Goal: Navigation & Orientation: Find specific page/section

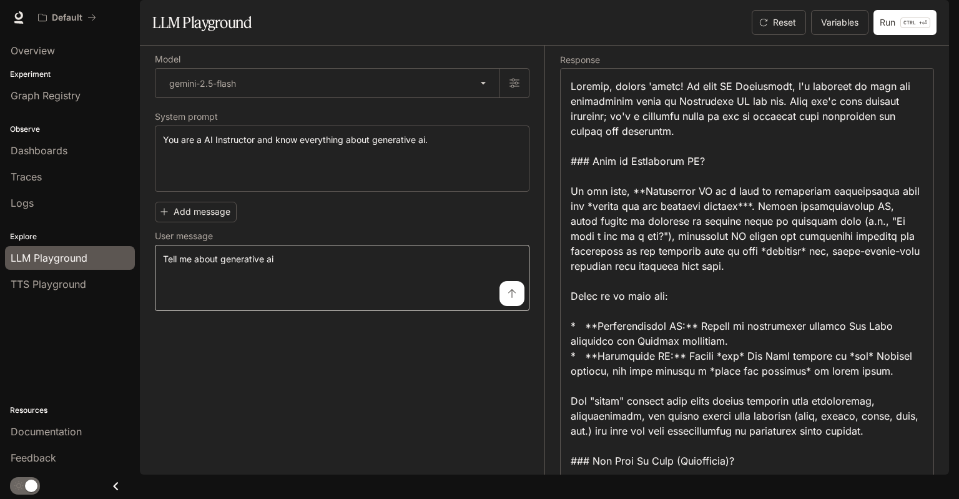
scroll to position [2198, 0]
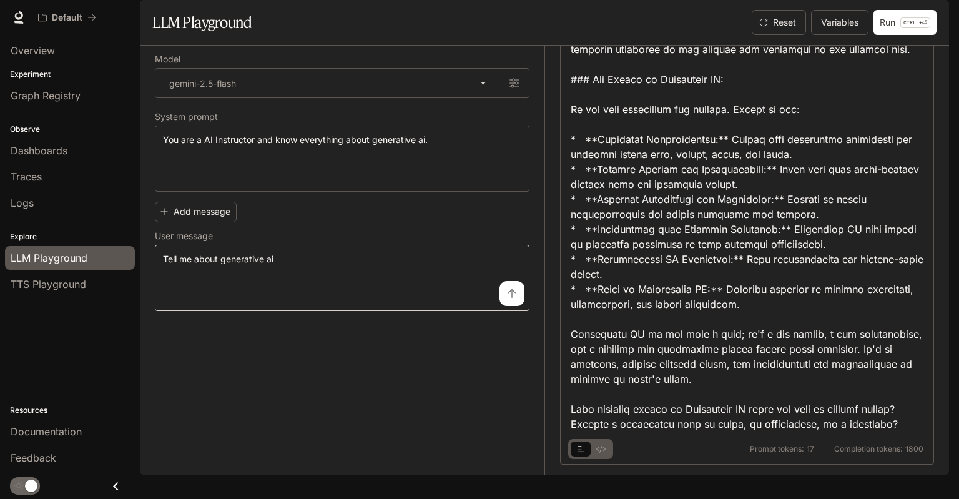
click at [441, 293] on textarea "**********" at bounding box center [342, 278] width 358 height 50
click at [452, 257] on div "**********" at bounding box center [342, 254] width 375 height 114
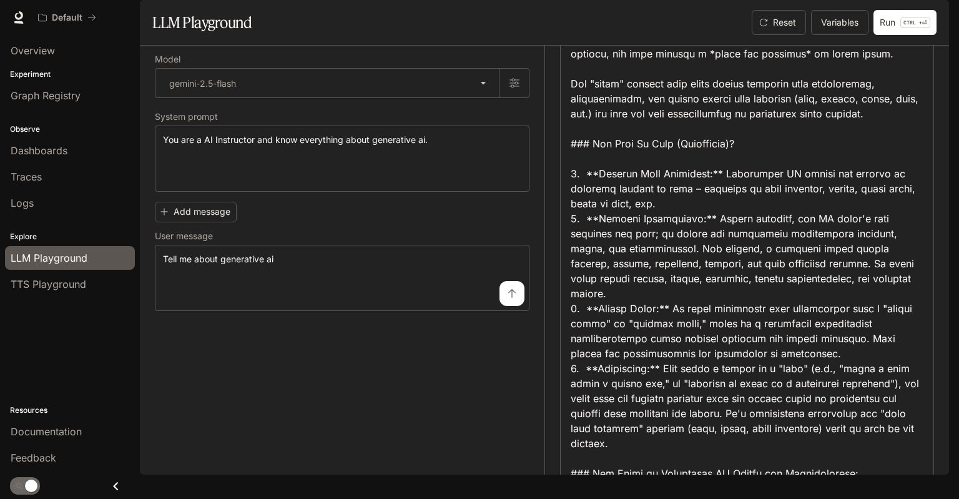
scroll to position [337, 0]
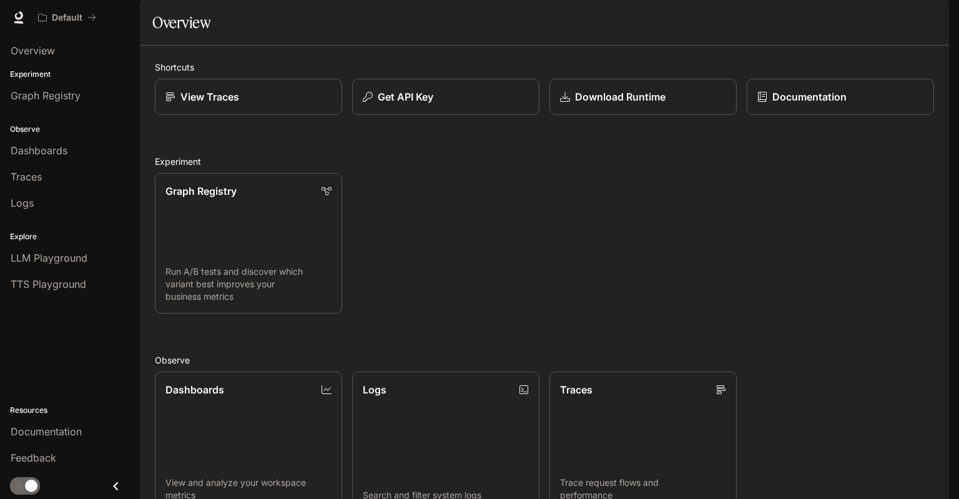
click at [919, 11] on button "button" at bounding box center [931, 17] width 25 height 25
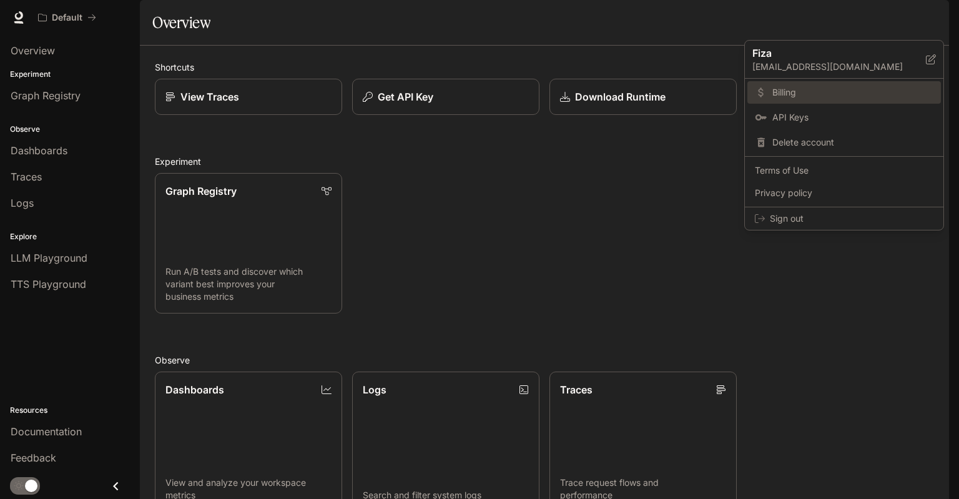
click at [887, 87] on span "Billing" at bounding box center [852, 92] width 161 height 12
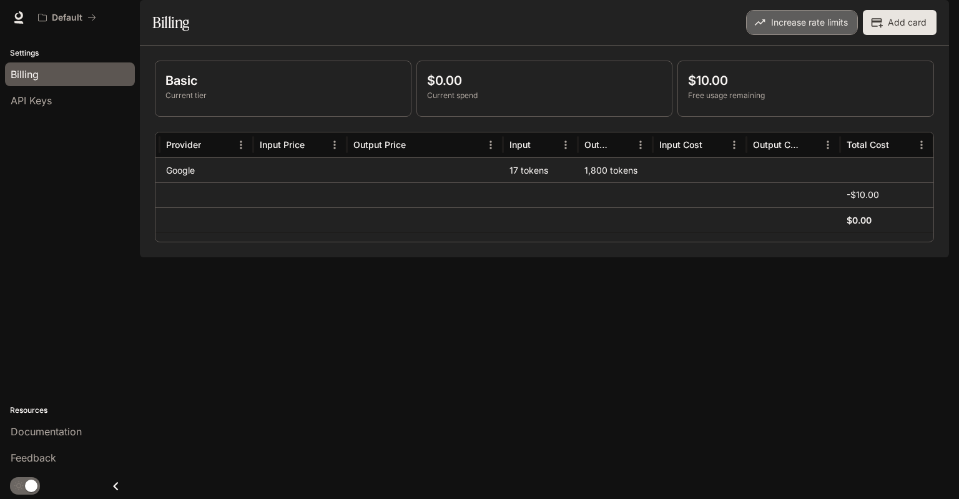
click at [844, 35] on button "Increase rate limits" at bounding box center [802, 22] width 112 height 25
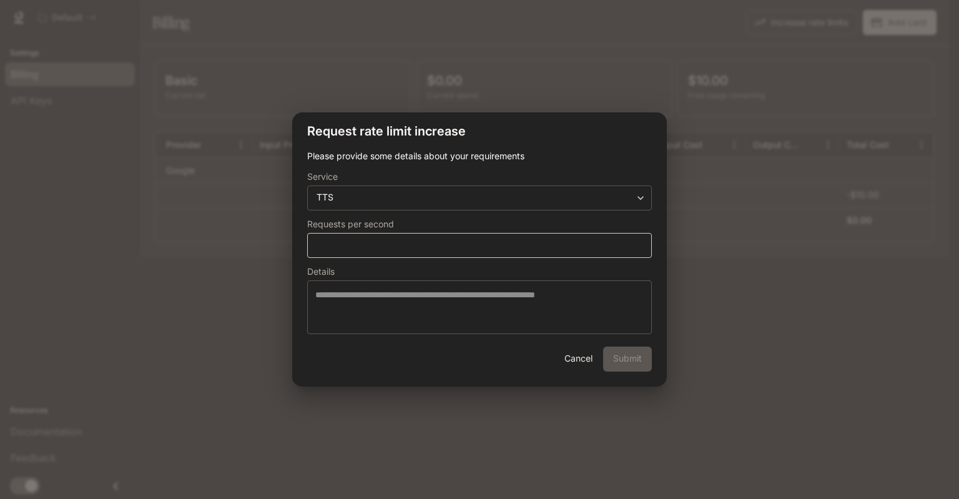
click at [619, 236] on div "* ​" at bounding box center [479, 245] width 345 height 25
click at [627, 213] on form "**********" at bounding box center [479, 242] width 345 height 184
click at [634, 202] on body "**********" at bounding box center [479, 249] width 959 height 499
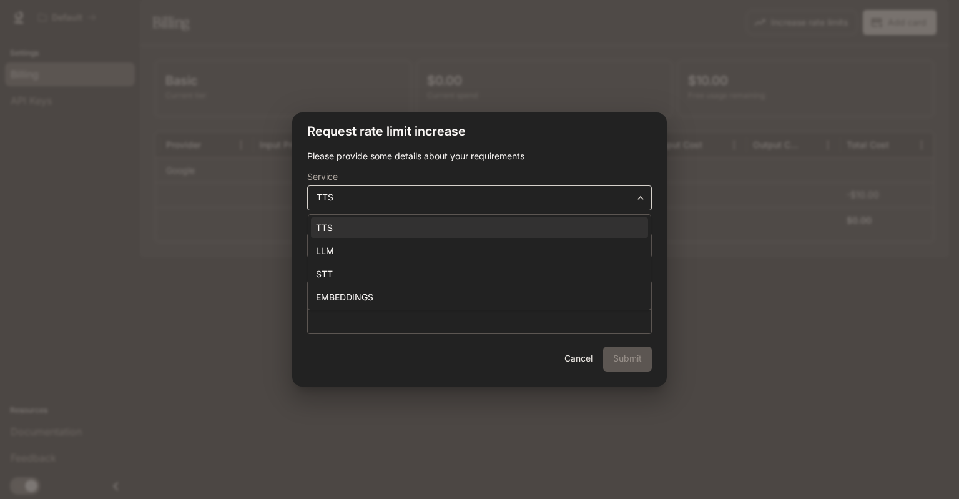
click at [634, 202] on div at bounding box center [479, 249] width 959 height 499
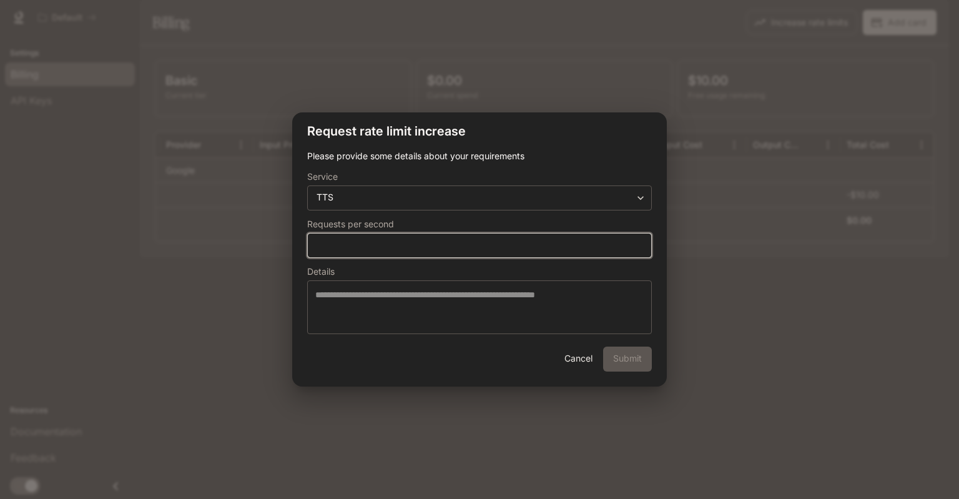
click at [624, 247] on input "*" at bounding box center [479, 244] width 343 height 12
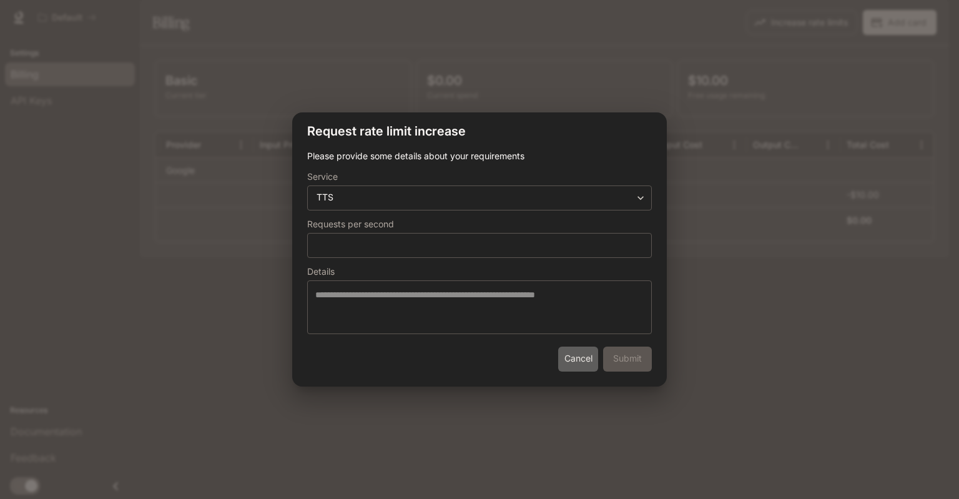
click at [579, 353] on button "Cancel" at bounding box center [578, 358] width 40 height 25
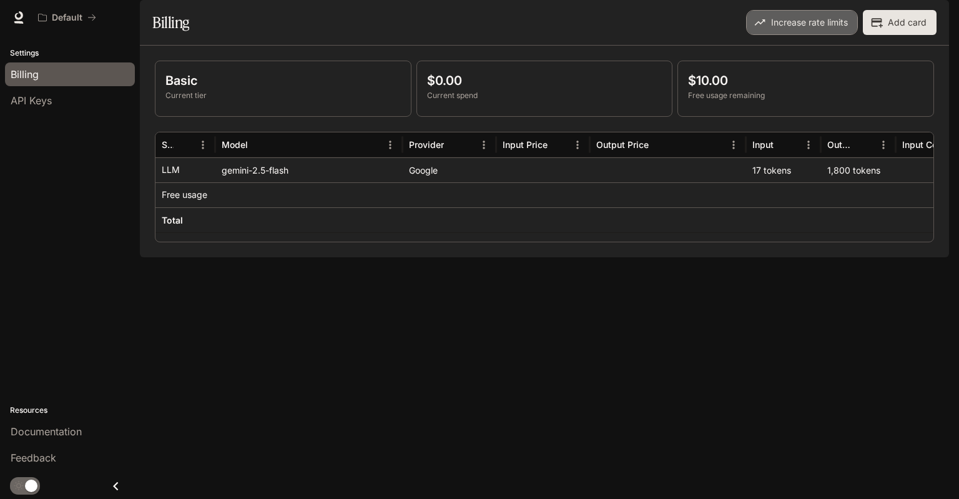
click at [815, 35] on button "Increase rate limits" at bounding box center [802, 22] width 112 height 25
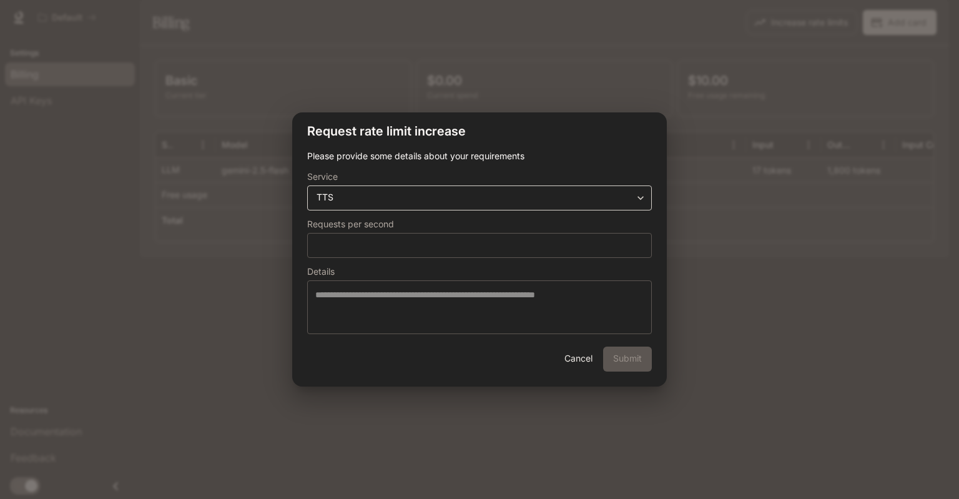
click at [570, 203] on body "**********" at bounding box center [479, 249] width 959 height 499
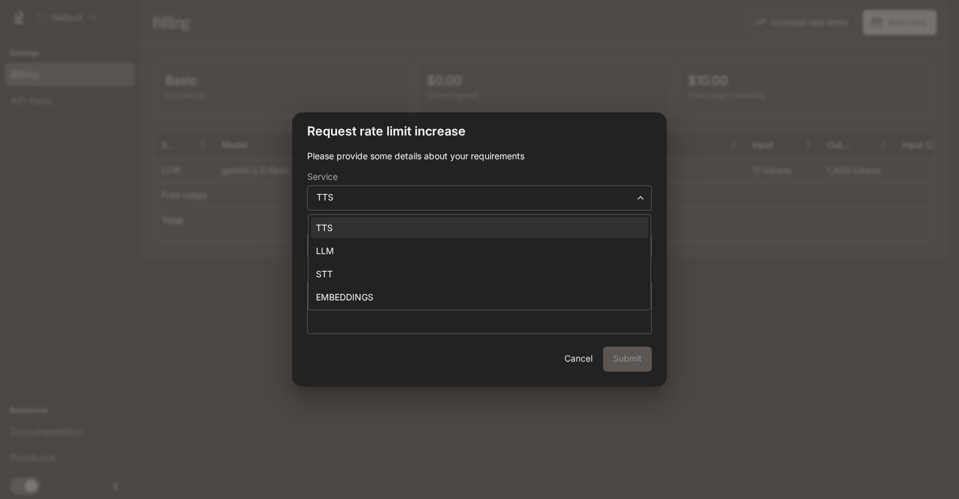
click at [602, 138] on div at bounding box center [479, 249] width 959 height 499
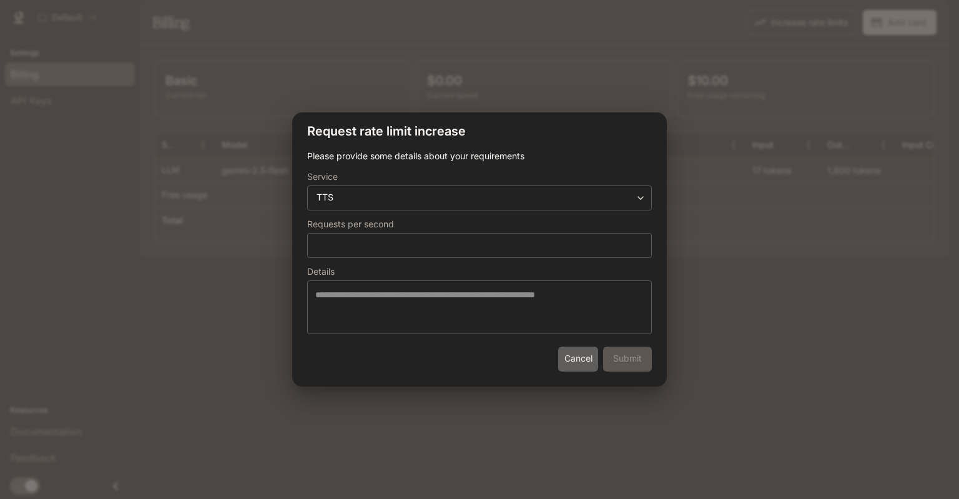
click at [574, 362] on button "Cancel" at bounding box center [578, 358] width 40 height 25
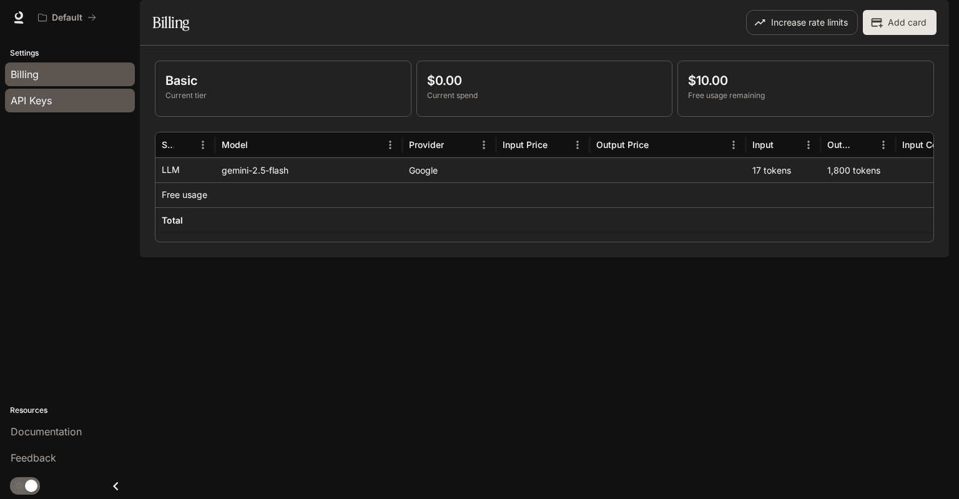
click at [109, 104] on div "API Keys" at bounding box center [70, 100] width 119 height 15
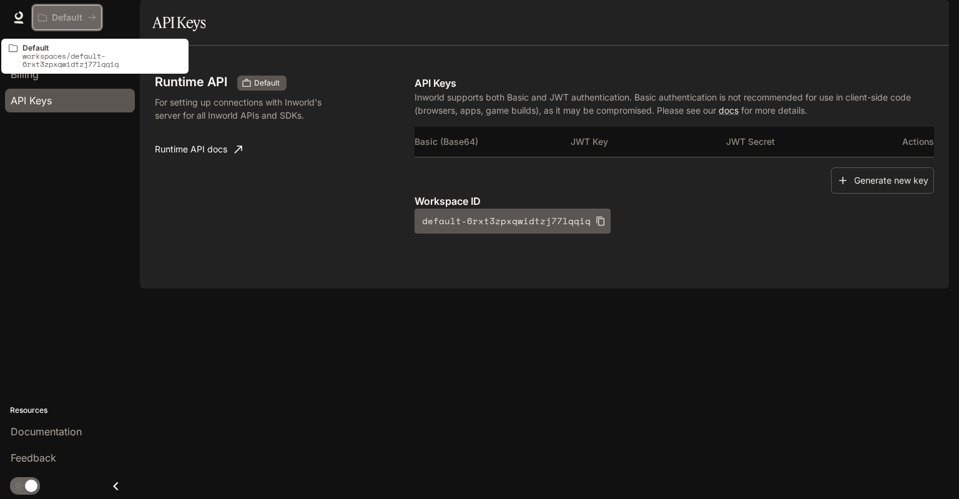
click at [63, 14] on p "Default" at bounding box center [67, 17] width 31 height 11
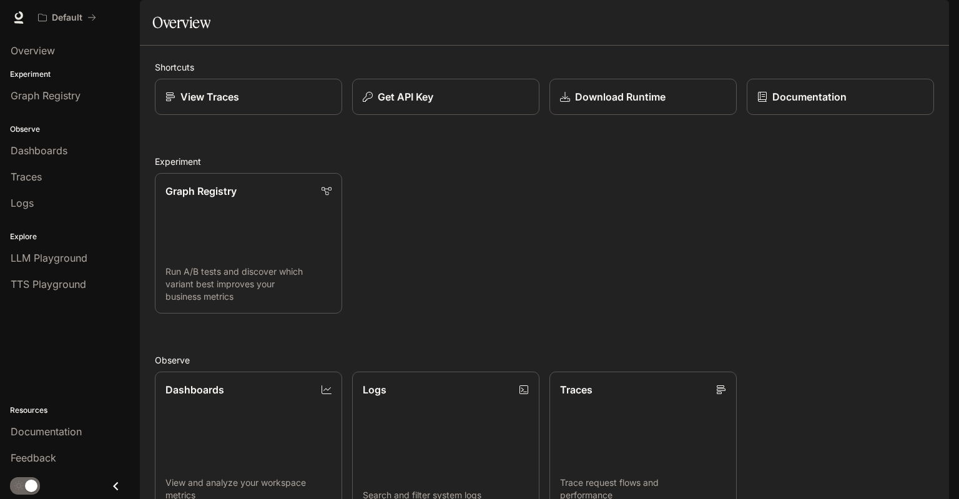
click at [49, 214] on li "Logs" at bounding box center [70, 203] width 140 height 26
click at [44, 196] on div "Logs" at bounding box center [70, 202] width 119 height 15
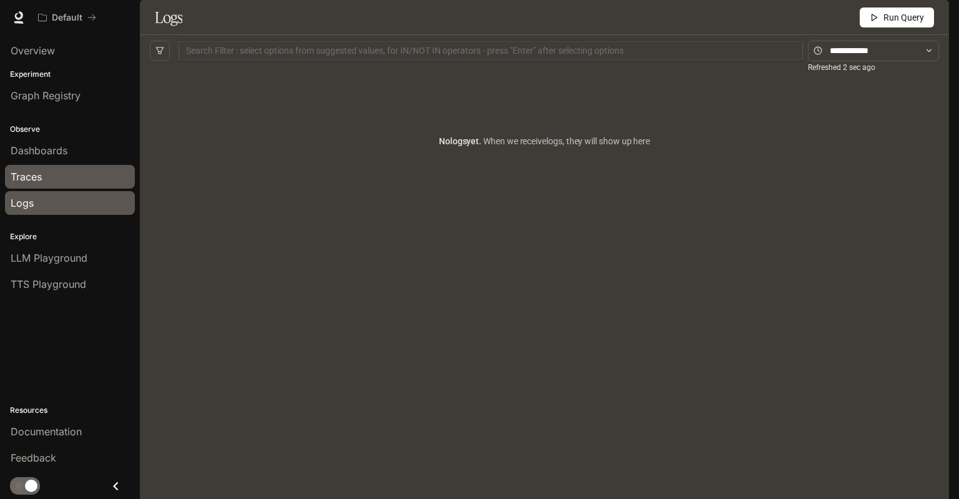
click at [42, 177] on span "Traces" at bounding box center [26, 176] width 31 height 15
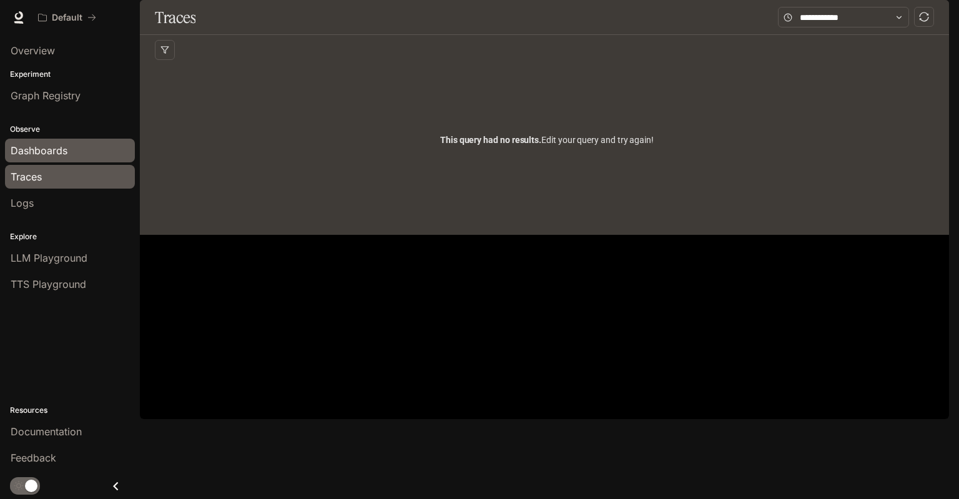
click at [47, 144] on span "Dashboards" at bounding box center [39, 150] width 57 height 15
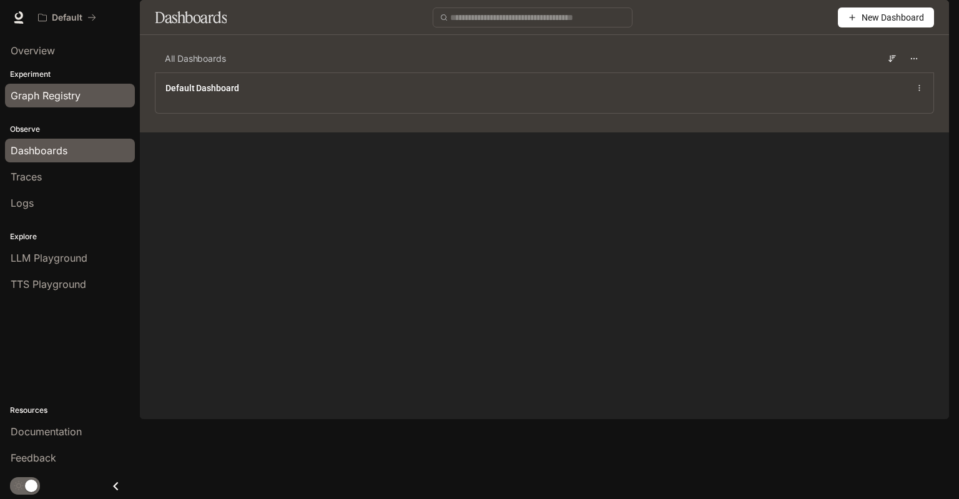
click at [69, 97] on span "Graph Registry" at bounding box center [46, 95] width 70 height 15
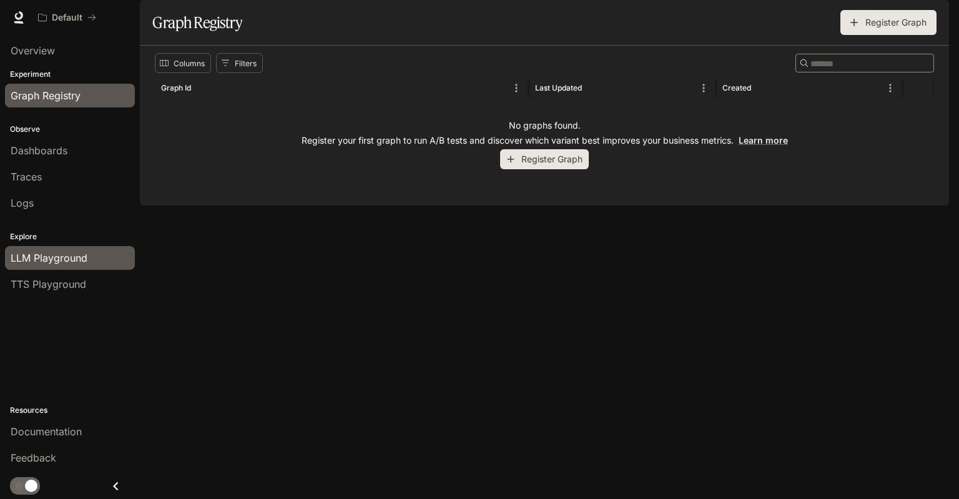
click at [70, 257] on span "LLM Playground" at bounding box center [49, 257] width 77 height 15
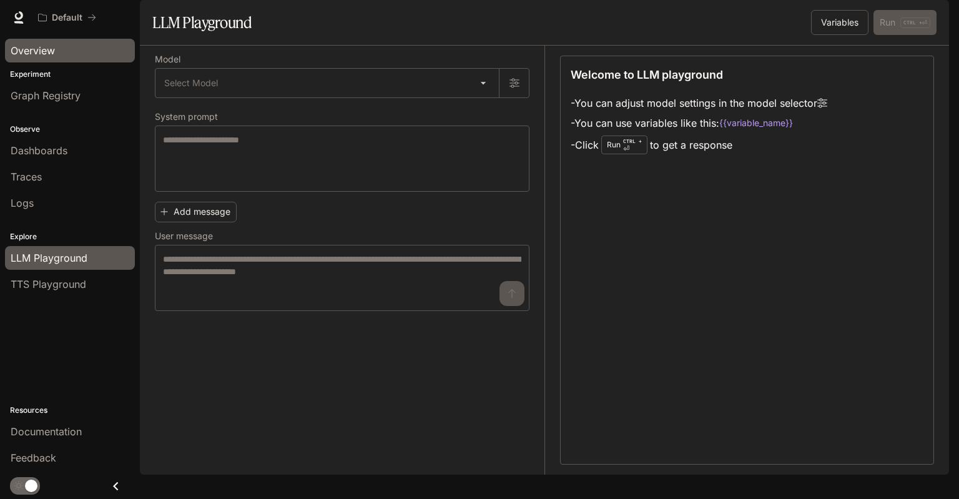
click at [80, 51] on div "Overview" at bounding box center [70, 50] width 119 height 15
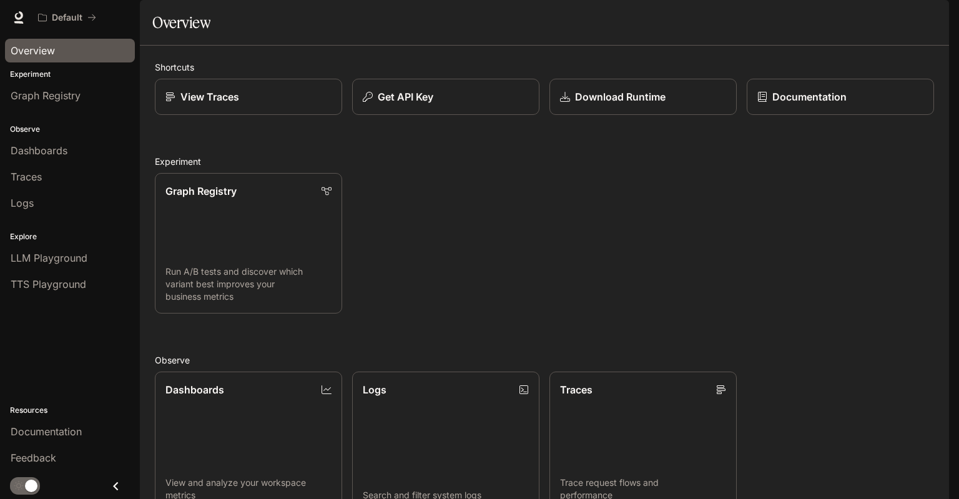
scroll to position [267, 0]
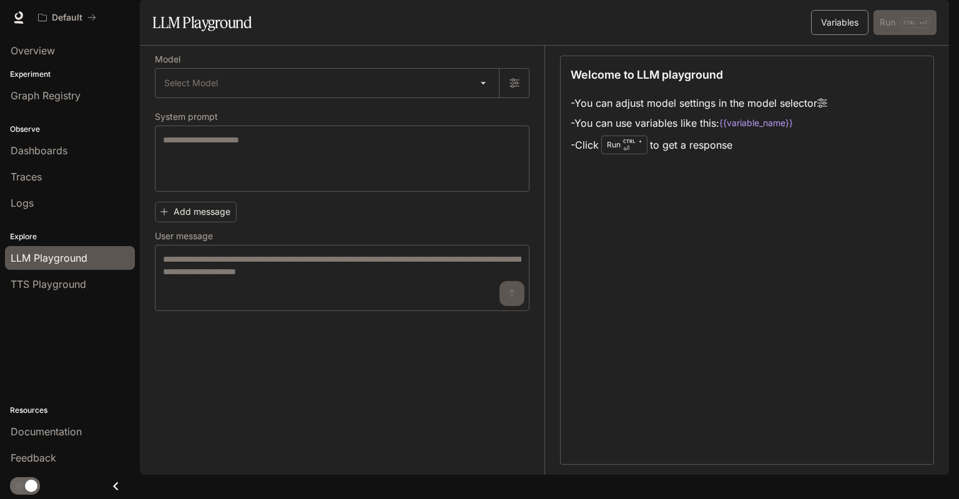
click at [838, 35] on button "Variables" at bounding box center [839, 22] width 57 height 25
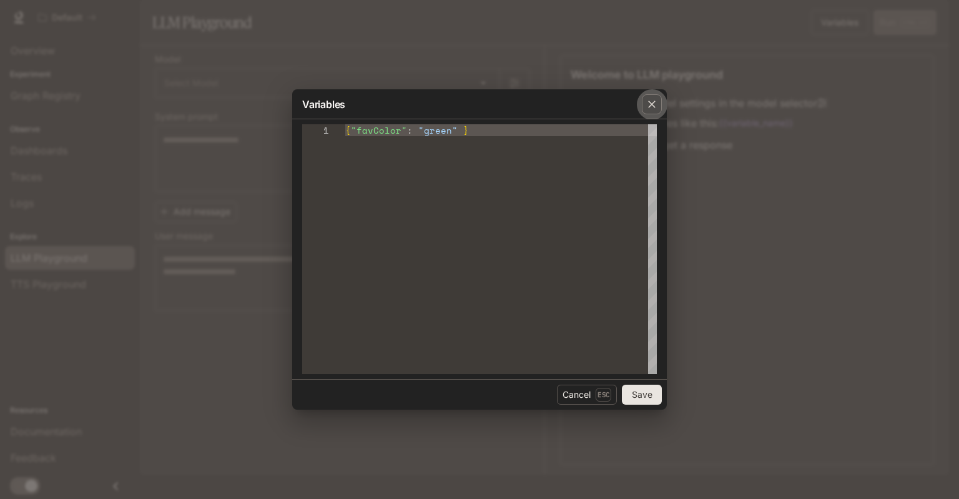
click at [650, 110] on div "button" at bounding box center [652, 104] width 20 height 20
